Goal: Information Seeking & Learning: Learn about a topic

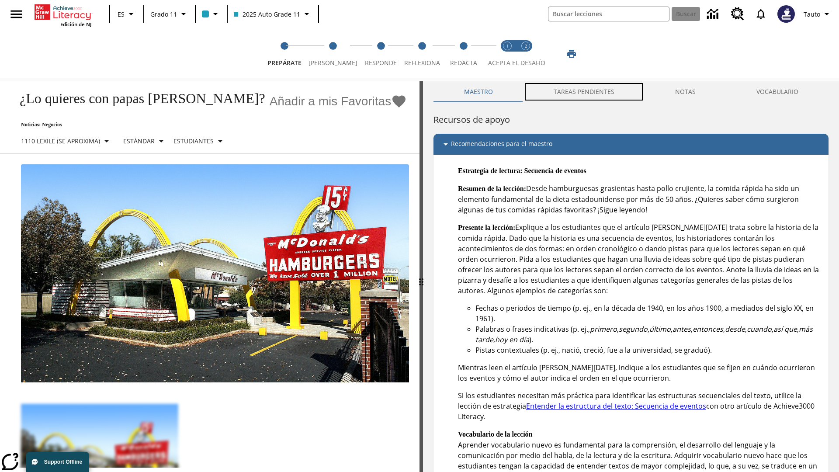
click at [584, 92] on button "TAREAS PENDIENTES" at bounding box center [583, 91] width 121 height 21
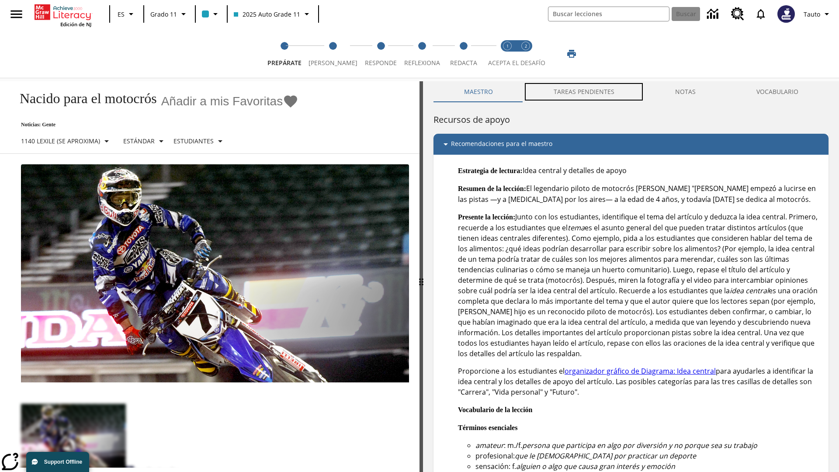
click at [584, 92] on button "TAREAS PENDIENTES" at bounding box center [583, 91] width 121 height 21
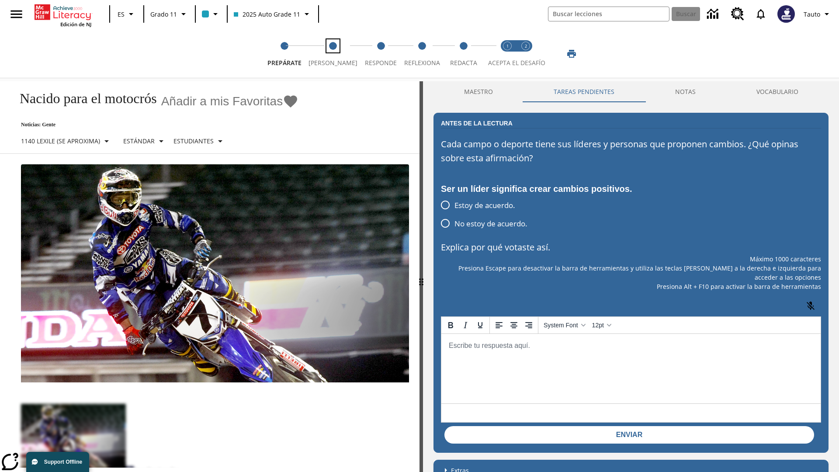
click at [329, 54] on span "[PERSON_NAME]" at bounding box center [333, 60] width 49 height 16
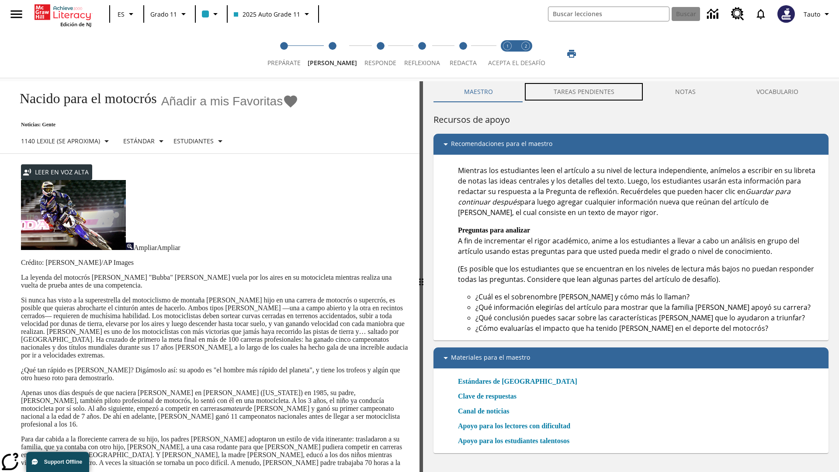
scroll to position [0, 0]
click at [584, 92] on button "TAREAS PENDIENTES" at bounding box center [583, 91] width 121 height 21
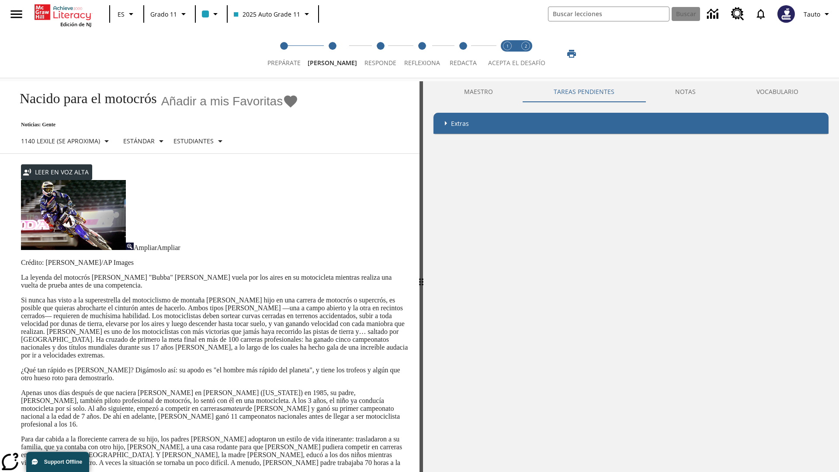
click at [21, 296] on p "Si nunca has visto a la superestrella del motociclismo de montaña [PERSON_NAME]…" at bounding box center [215, 327] width 388 height 63
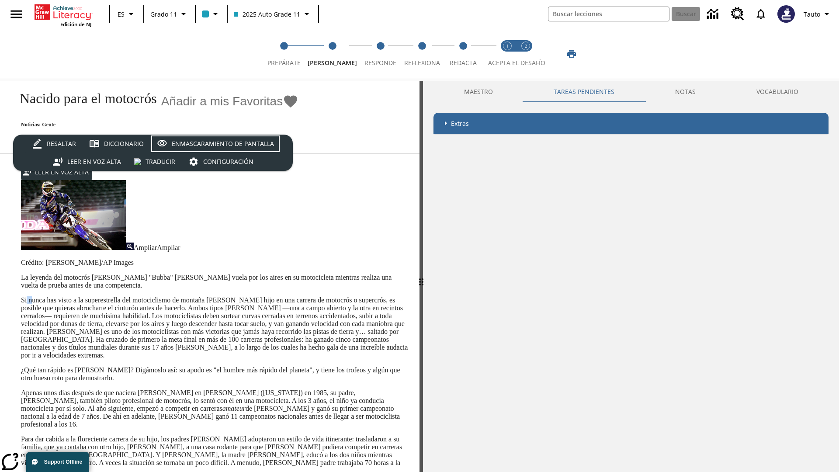
click at [215, 143] on div "Enmascaramiento de pantalla" at bounding box center [223, 144] width 102 height 11
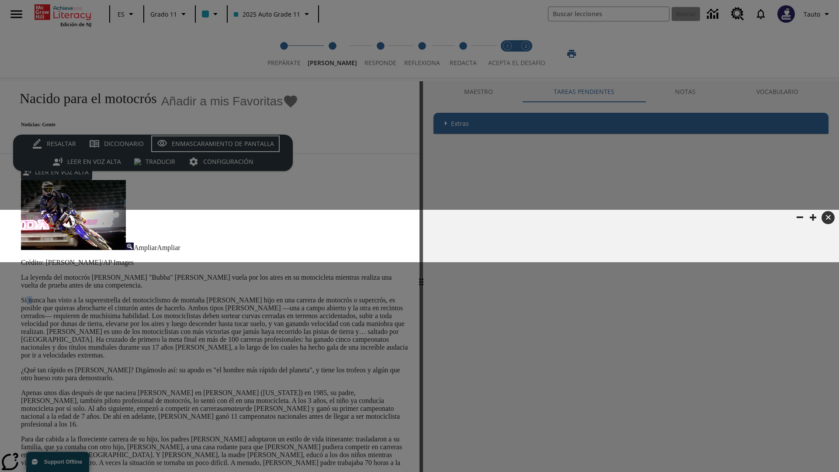
click at [215, 143] on div "Enmascaramiento de pantalla" at bounding box center [223, 144] width 102 height 11
click at [373, 54] on span "Responde" at bounding box center [380, 60] width 32 height 16
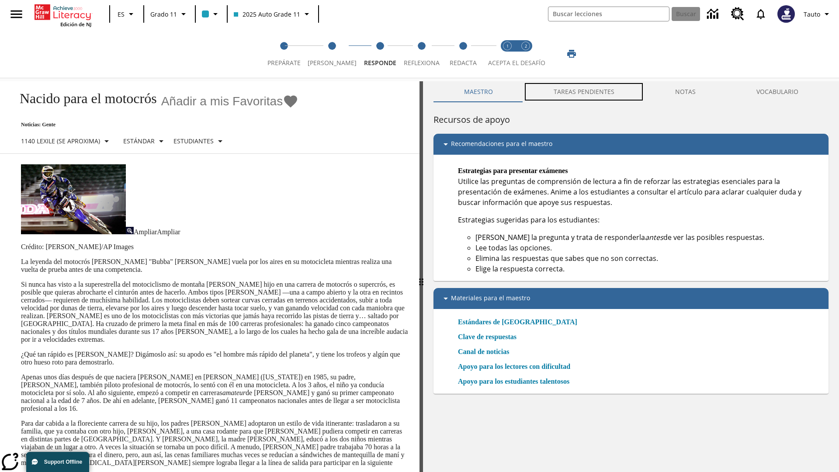
scroll to position [0, 0]
click at [584, 92] on button "TAREAS PENDIENTES" at bounding box center [583, 91] width 121 height 21
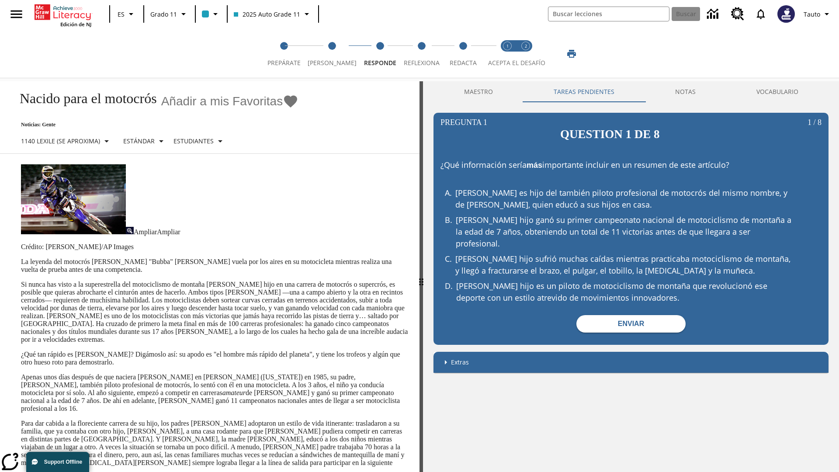
click at [21, 281] on p "Si nunca has visto a la superestrella del motociclismo de montaña [PERSON_NAME]…" at bounding box center [215, 312] width 388 height 63
click at [0, 170] on html "Listen [MEDICAL_DATA] al contenido principal Edición de NJ ES Grado 11 2025 Aut…" at bounding box center [419, 236] width 839 height 472
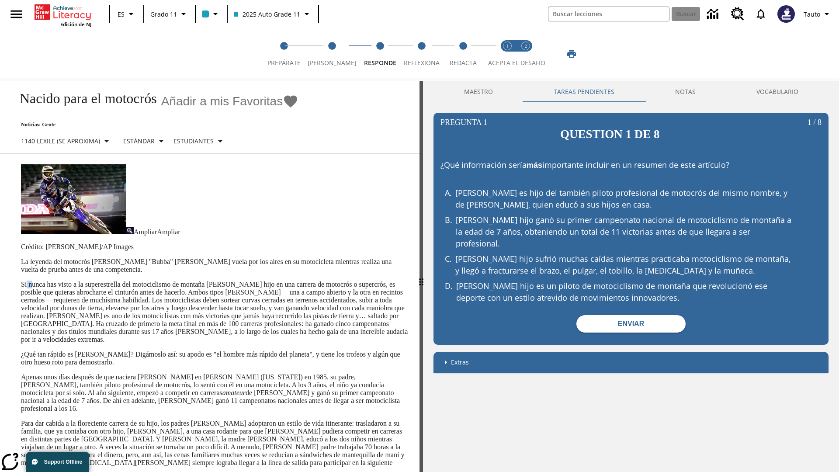
click at [0, 170] on html "Listen [MEDICAL_DATA] al contenido principal Edición de NJ ES Grado 11 2025 Aut…" at bounding box center [419, 236] width 839 height 472
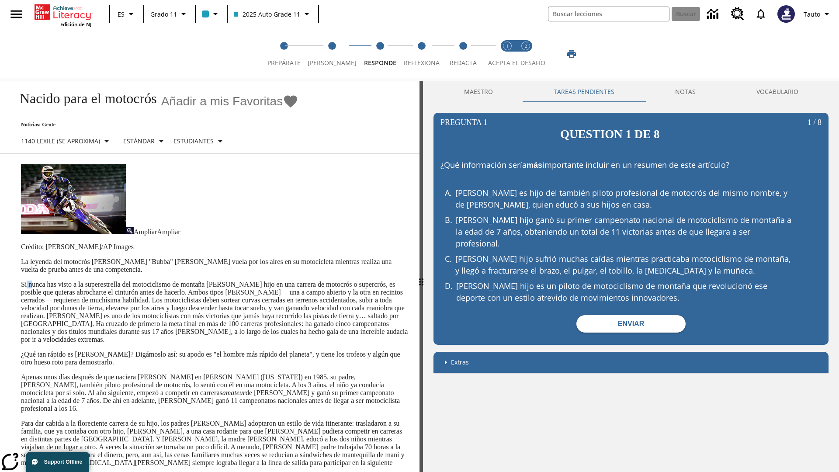
click at [0, 170] on html "Listen [MEDICAL_DATA] al contenido principal Edición de NJ ES Grado 11 2025 Aut…" at bounding box center [419, 236] width 839 height 472
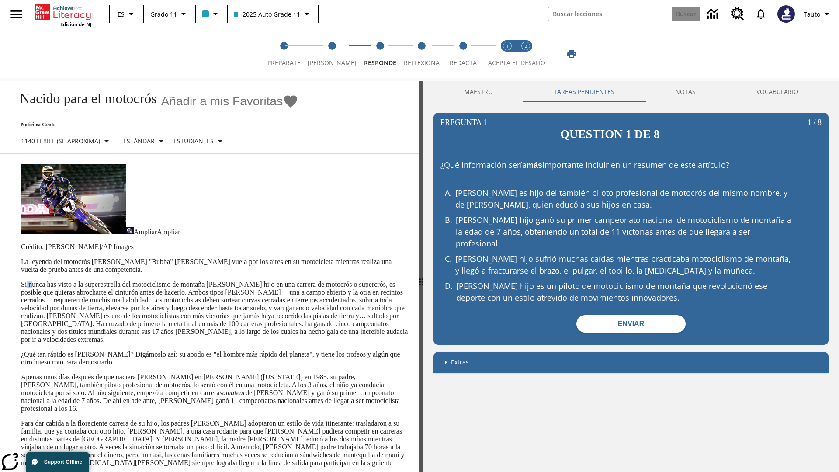
click at [0, 170] on html "Listen [MEDICAL_DATA] al contenido principal Edición de NJ ES Grado 11 2025 Aut…" at bounding box center [419, 236] width 839 height 472
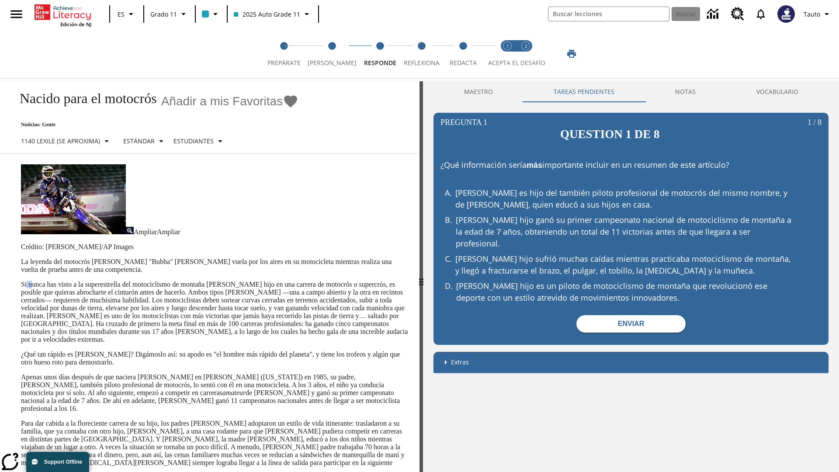
click at [21, 281] on p "Si nunca has visto a la superestrella del motociclismo de montaña [PERSON_NAME]…" at bounding box center [215, 312] width 388 height 63
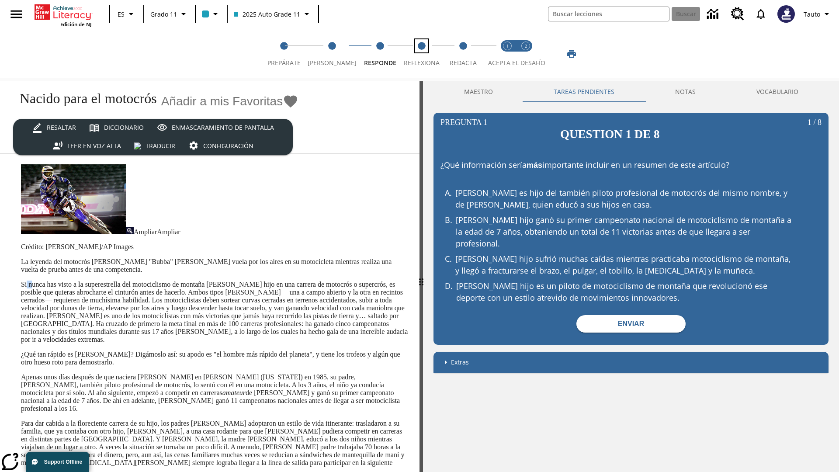
click at [417, 54] on span "Reflexiona" at bounding box center [422, 60] width 36 height 16
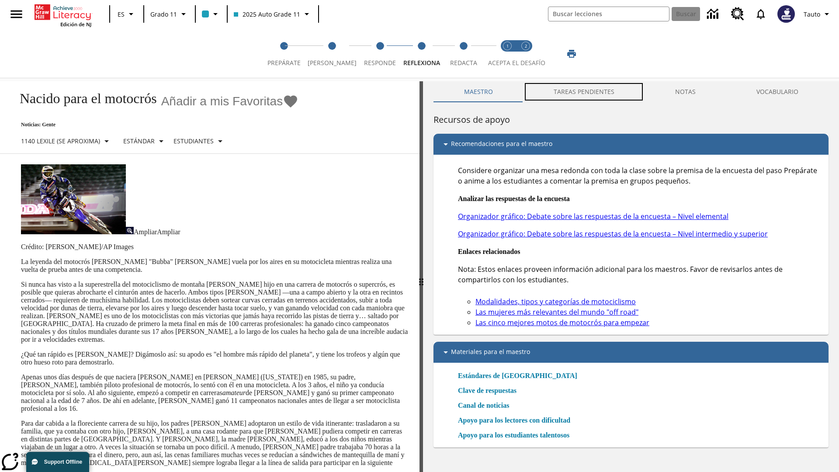
scroll to position [0, 0]
click at [584, 92] on button "TAREAS PENDIENTES" at bounding box center [583, 91] width 121 height 21
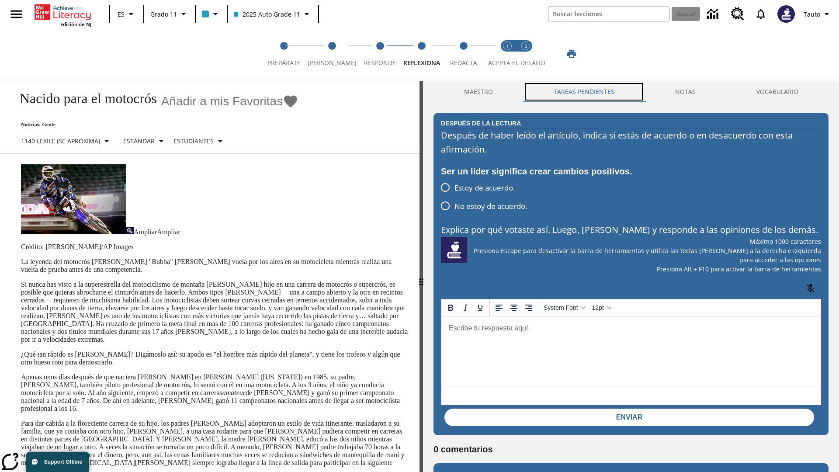
scroll to position [0, 0]
click at [21, 281] on p "Si nunca has visto a la superestrella del motociclismo de montaña [PERSON_NAME]…" at bounding box center [215, 312] width 388 height 63
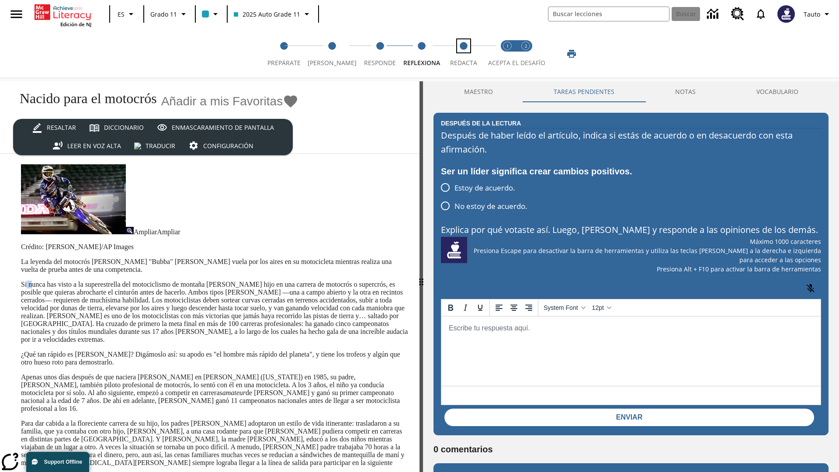
click at [461, 54] on span "Redacta" at bounding box center [463, 60] width 27 height 16
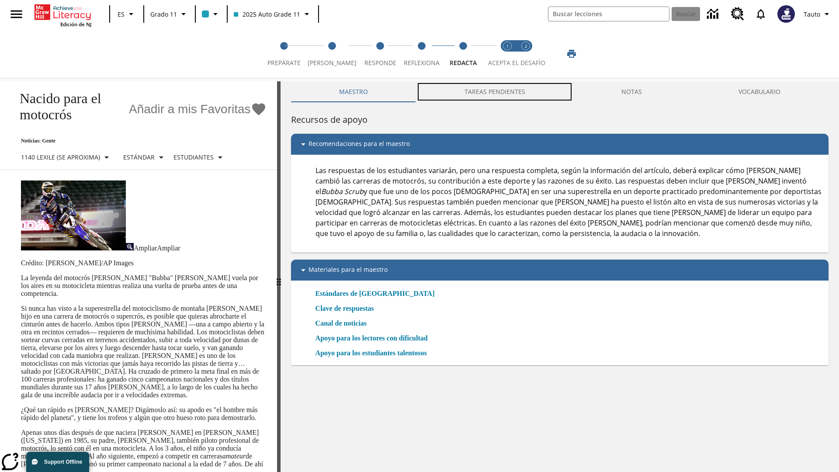
scroll to position [0, 0]
click at [495, 92] on button "TAREAS PENDIENTES" at bounding box center [494, 91] width 157 height 21
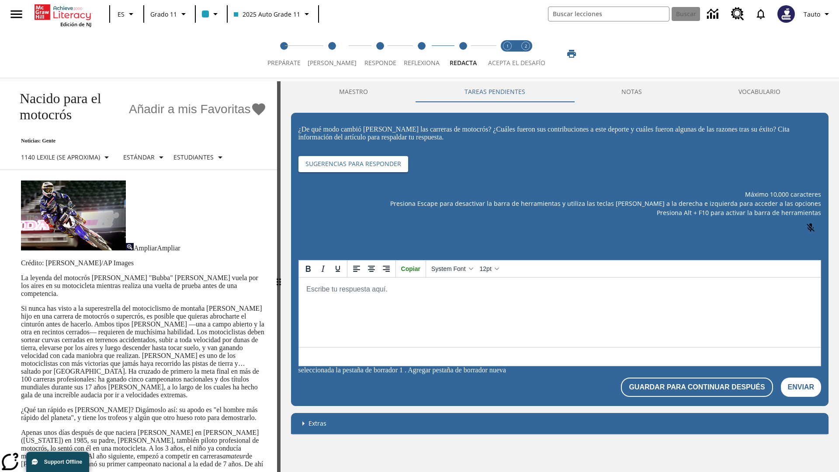
scroll to position [0, 0]
click at [21, 305] on p "Si nunca has visto a la superestrella del motociclismo de montaña [PERSON_NAME]…" at bounding box center [144, 352] width 246 height 94
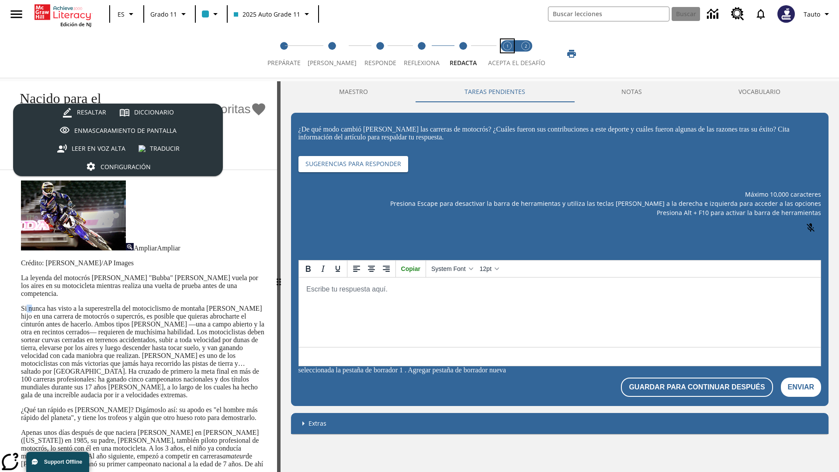
click at [507, 54] on span "Acepta el desafío lee step 1 of 2" at bounding box center [507, 60] width 11 height 16
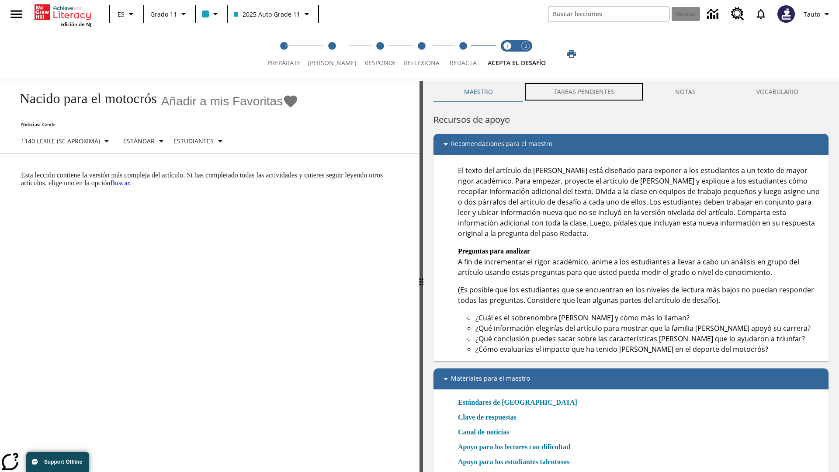
scroll to position [3, 0]
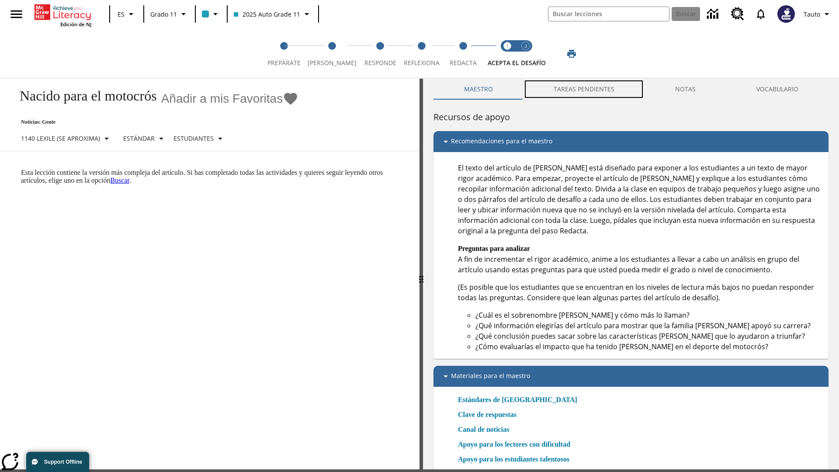
click at [584, 92] on button "TAREAS PENDIENTES" at bounding box center [583, 89] width 121 height 21
